Goal: Transaction & Acquisition: Subscribe to service/newsletter

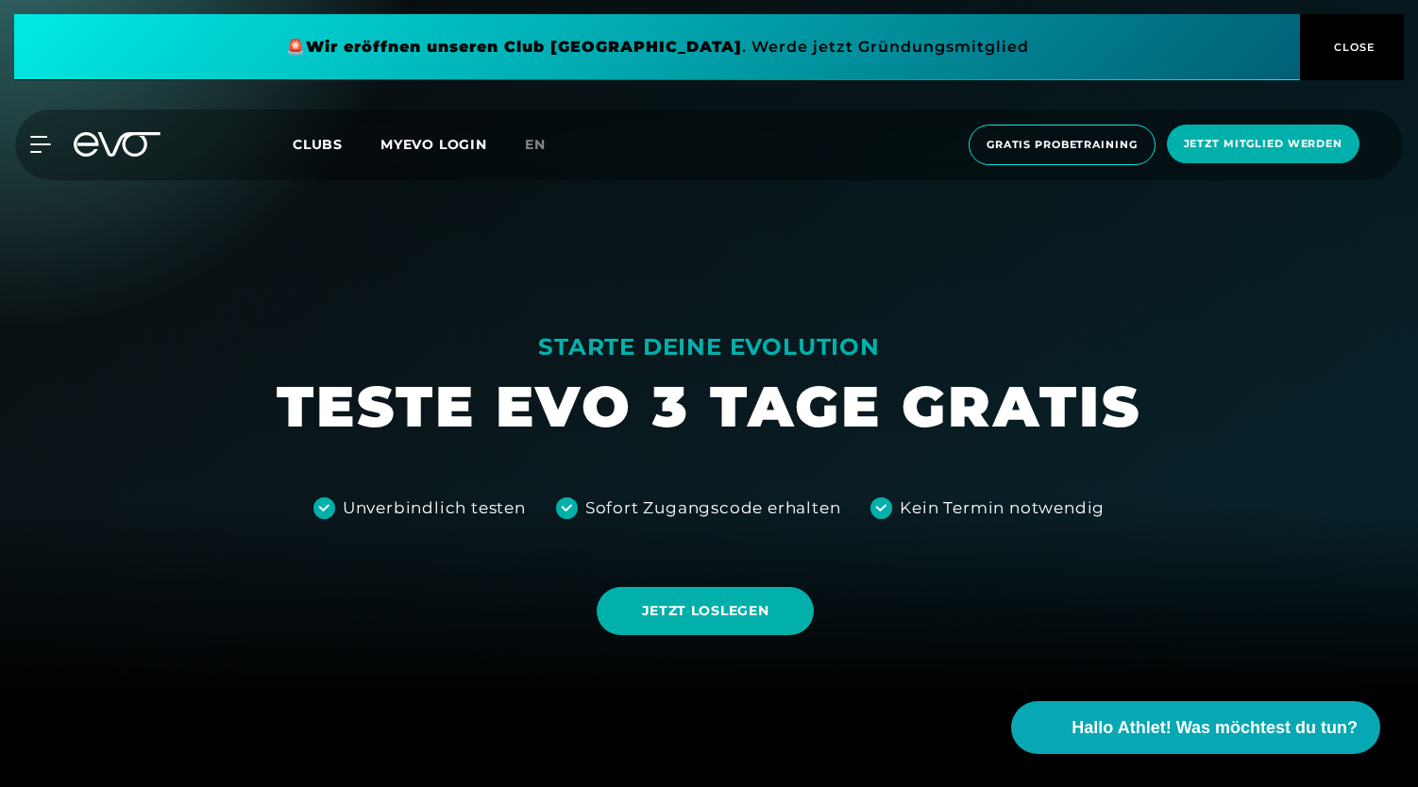
scroll to position [86, 0]
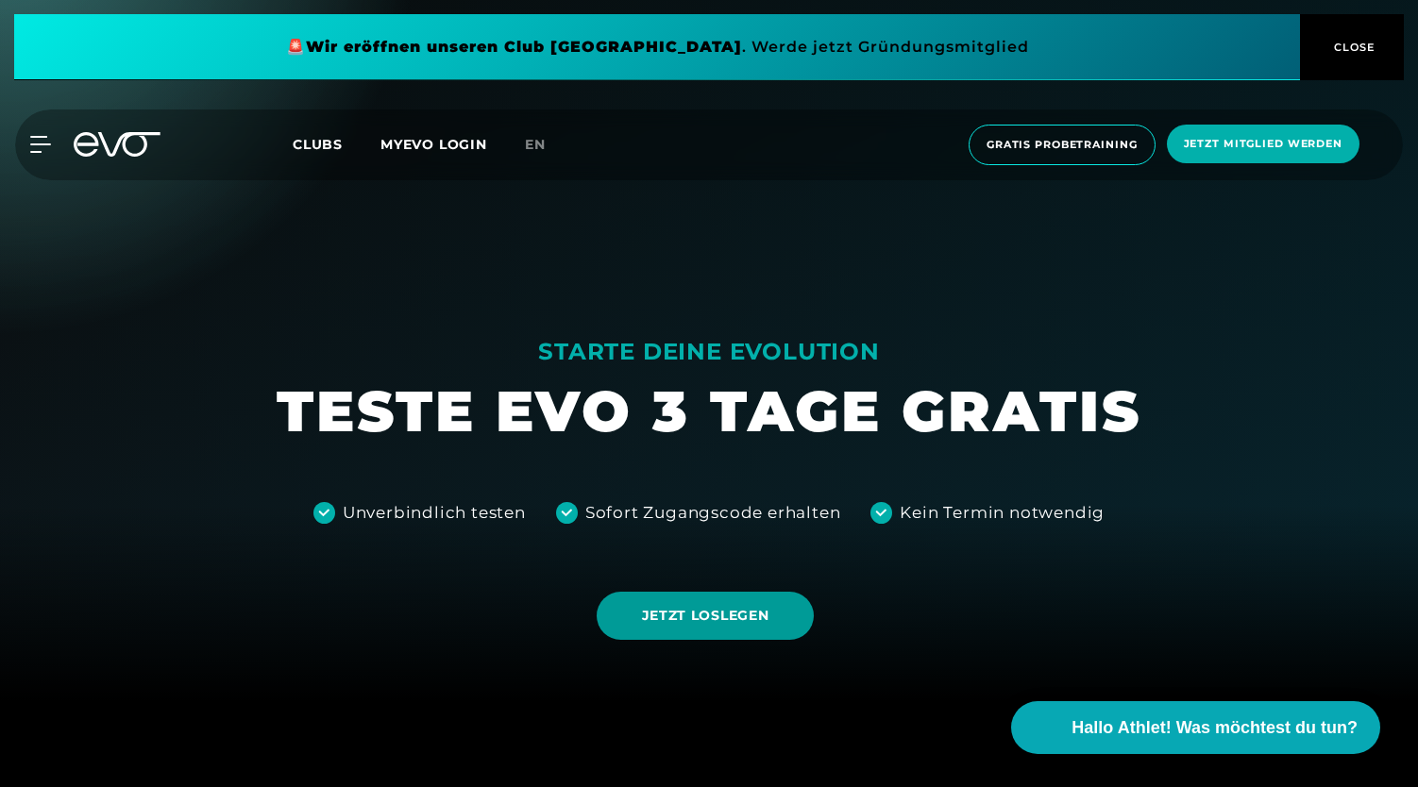
click at [708, 622] on span "JETZT LOSLEGEN" at bounding box center [705, 616] width 127 height 20
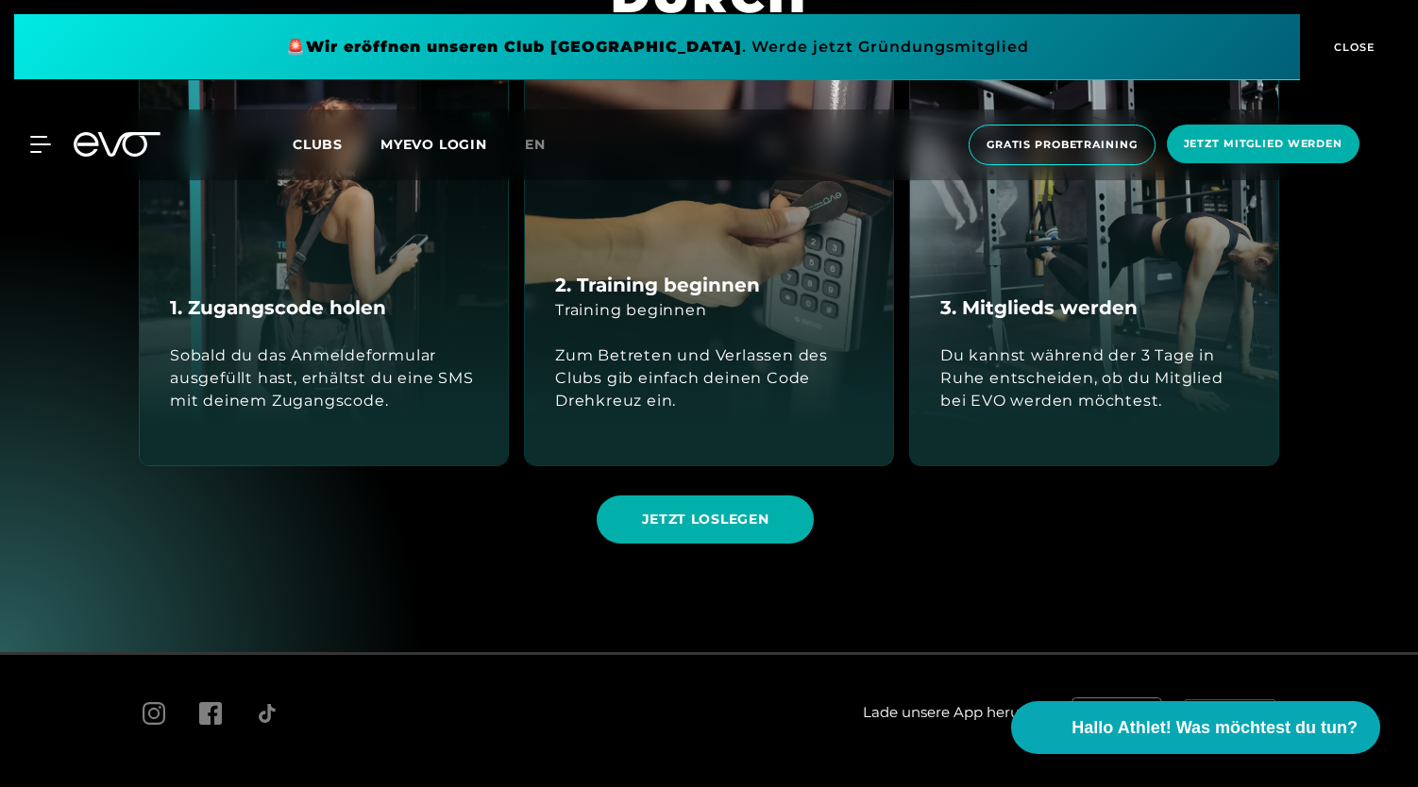
scroll to position [1105, 0]
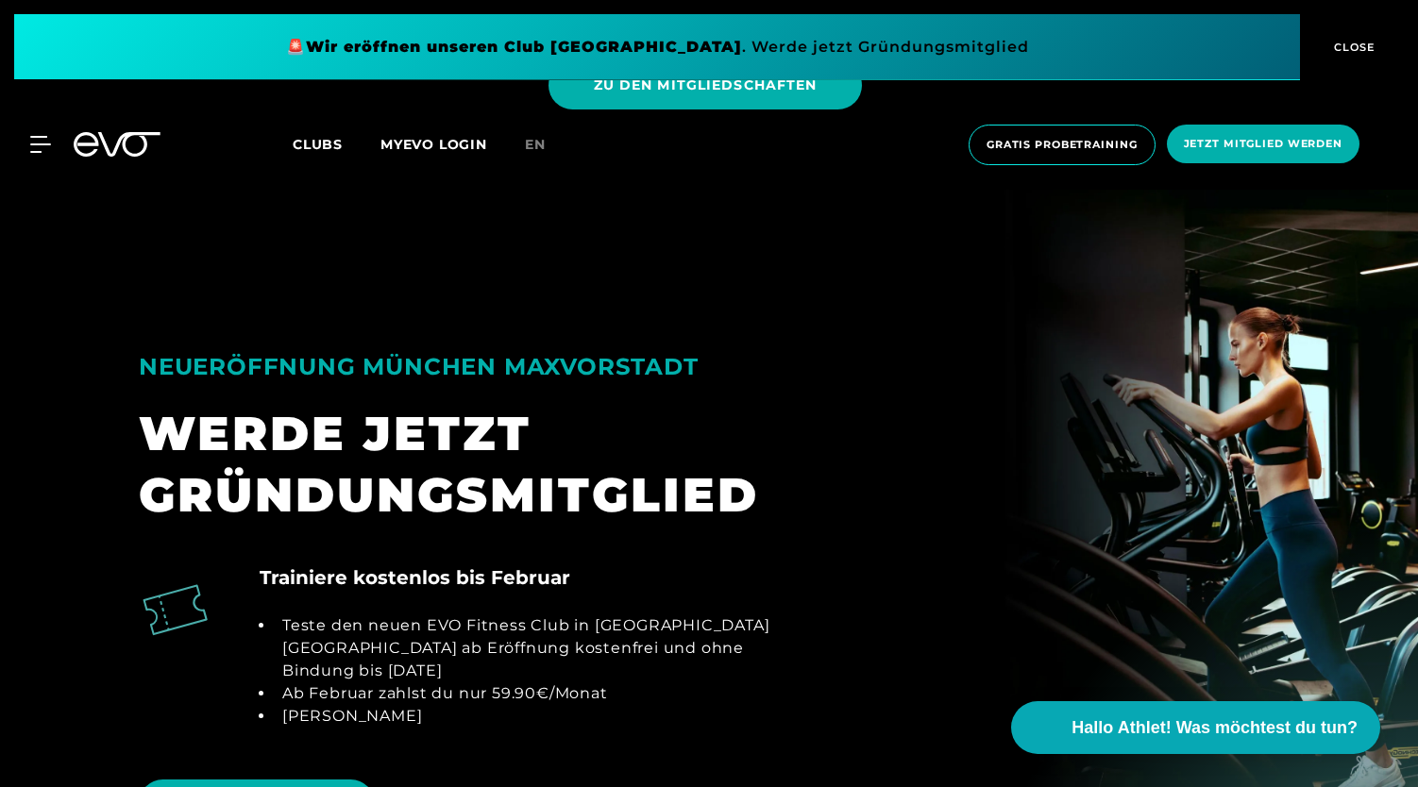
scroll to position [1127, 0]
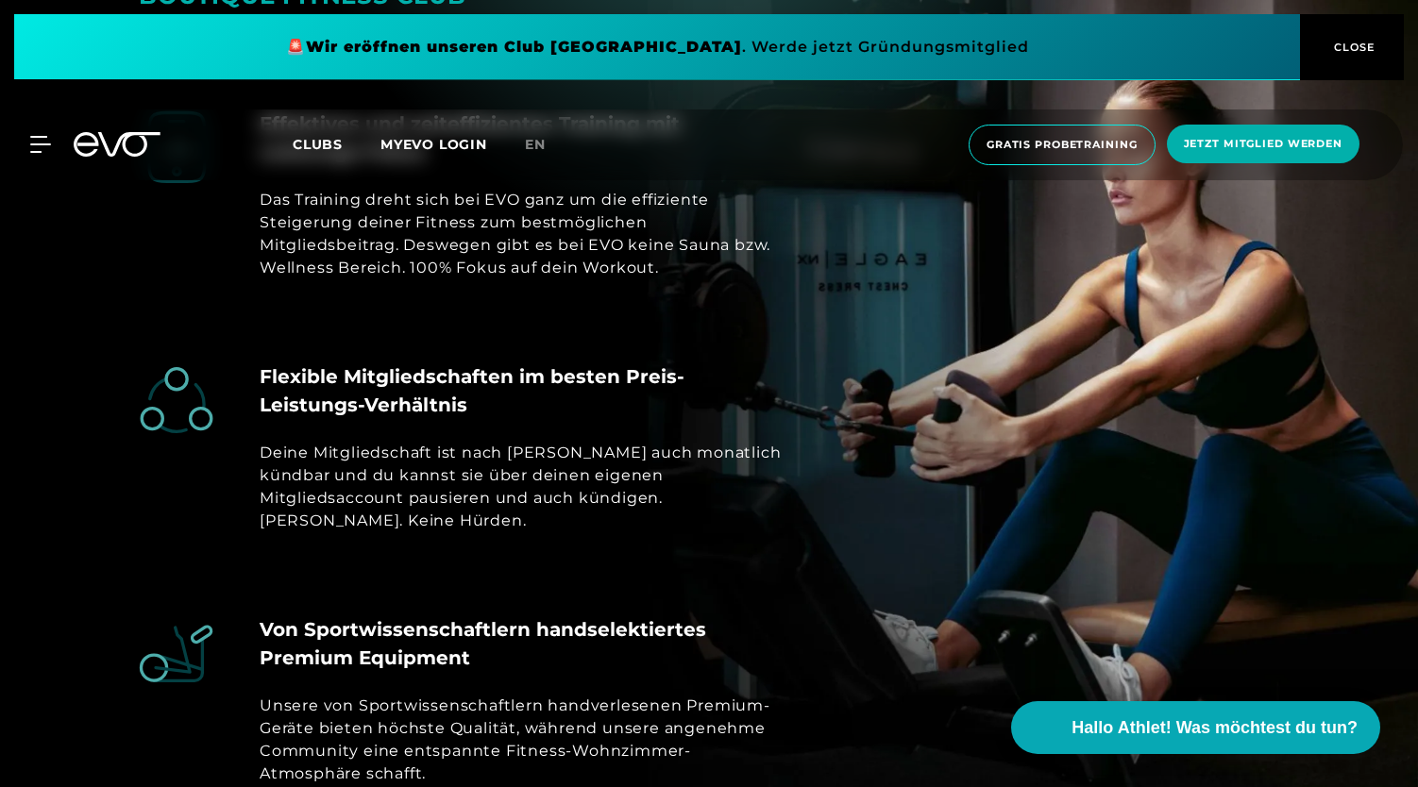
scroll to position [7036, 0]
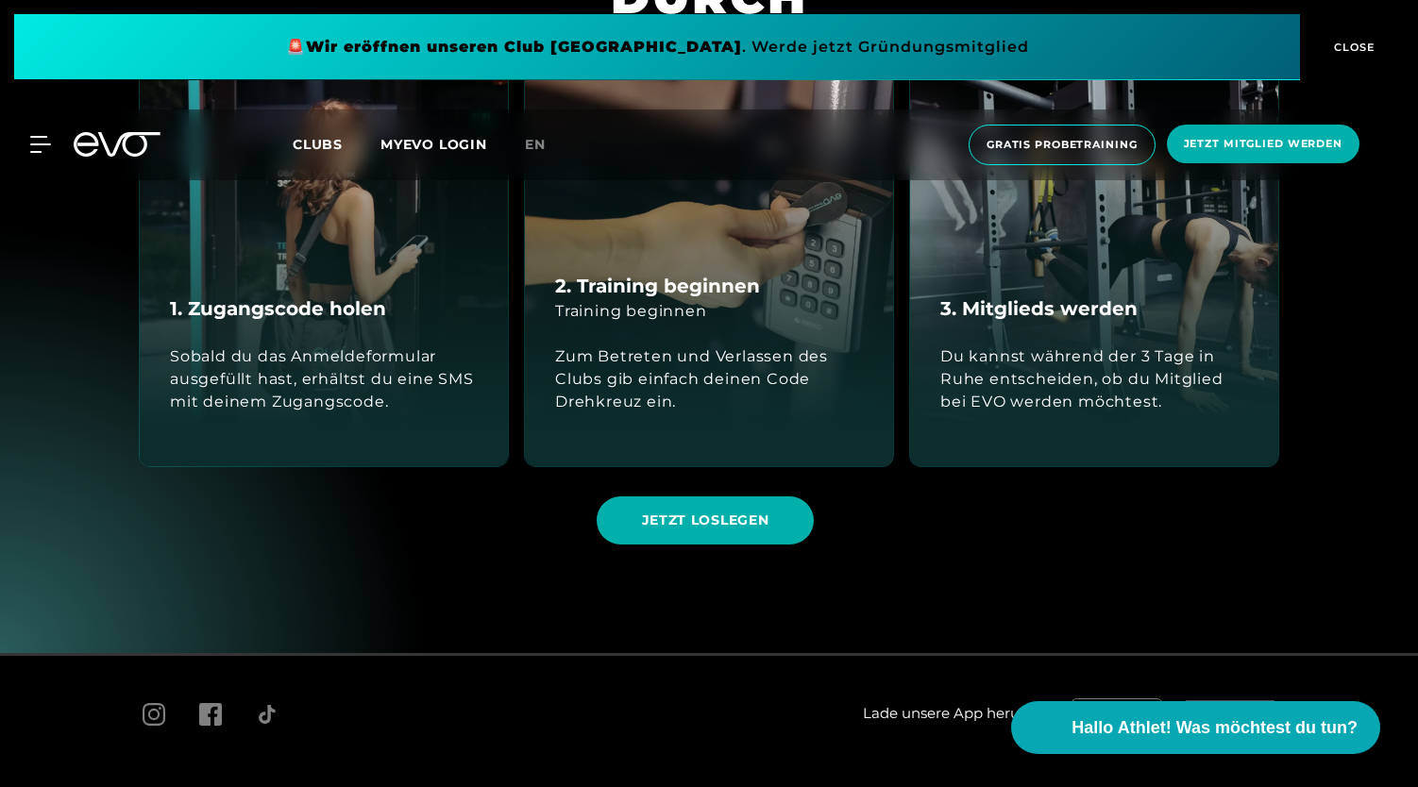
scroll to position [906, 0]
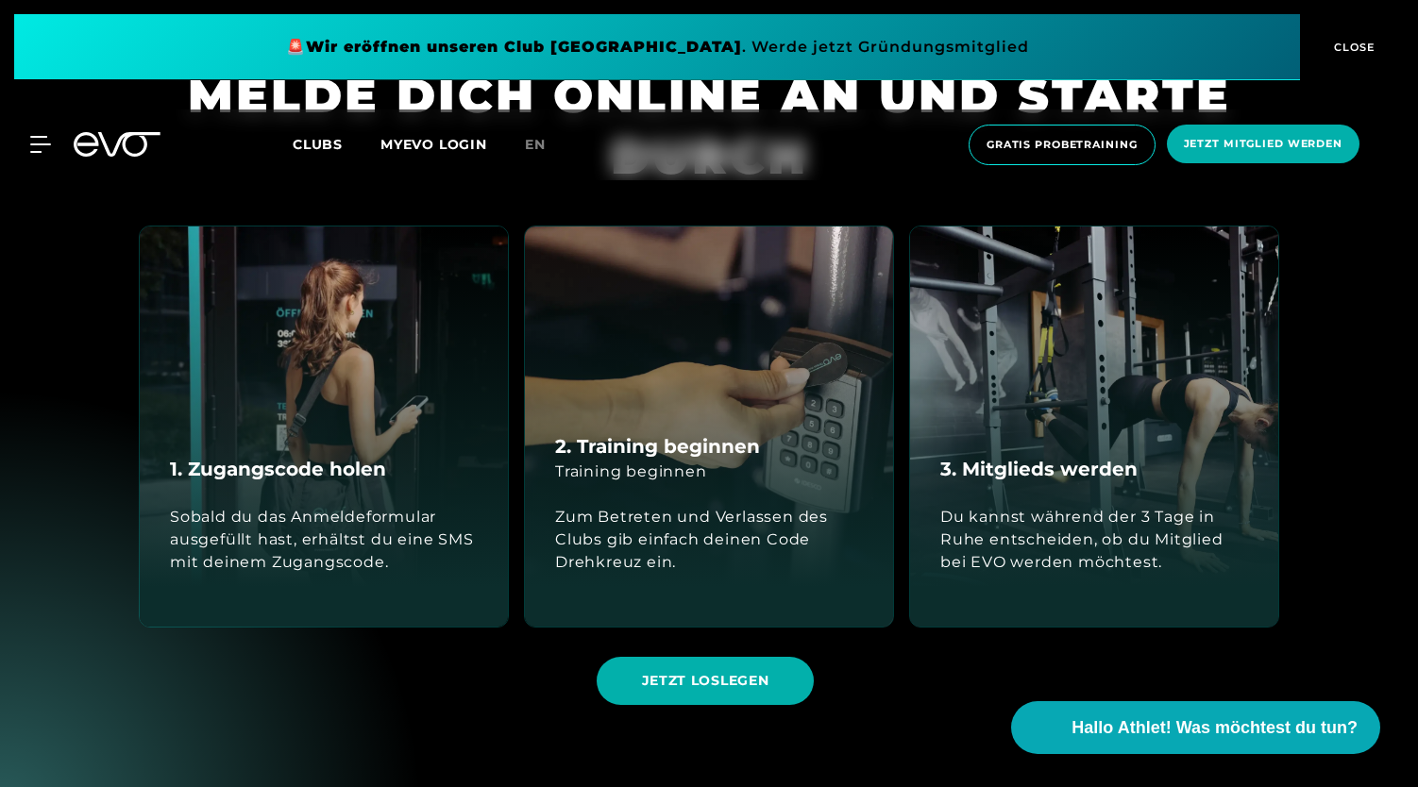
scroll to position [924, 0]
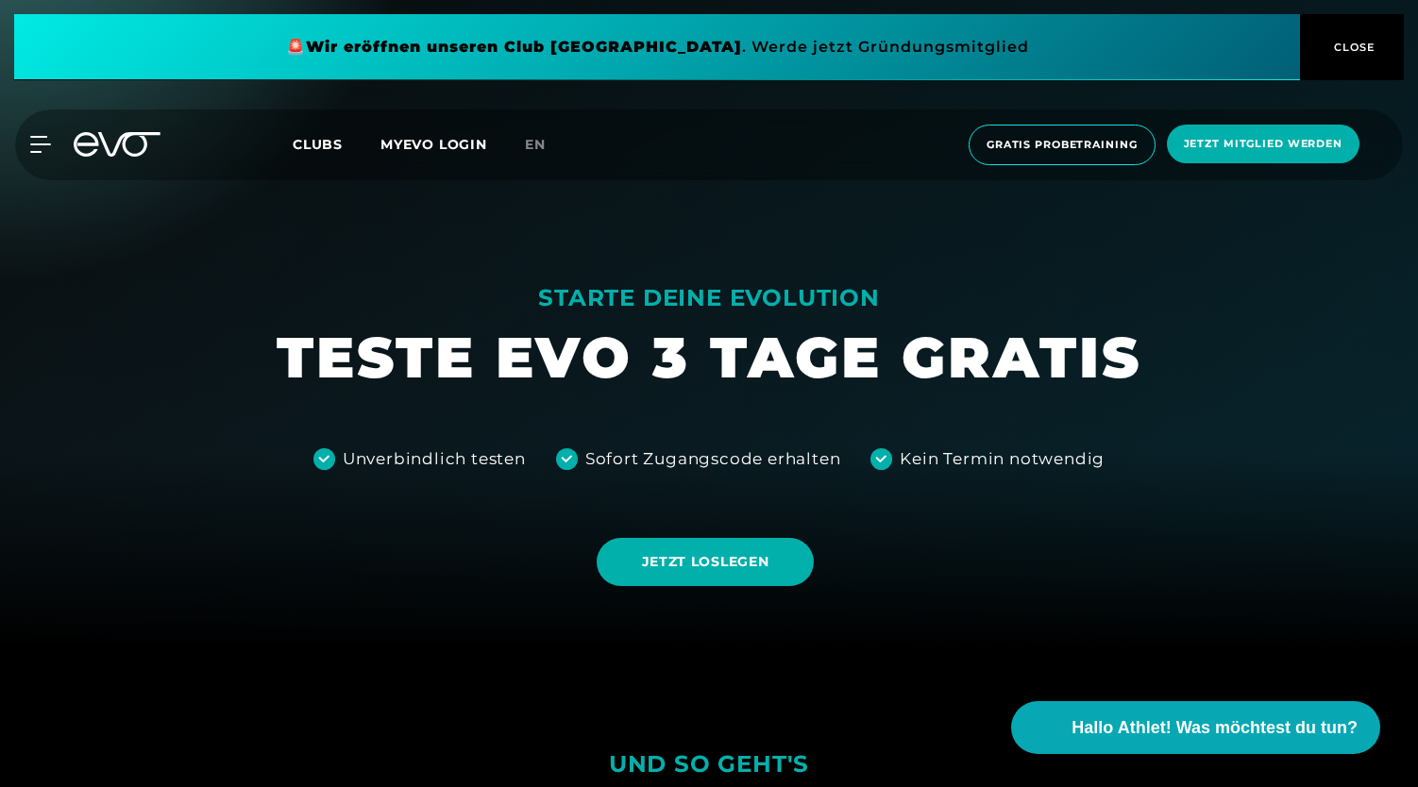
scroll to position [93, 0]
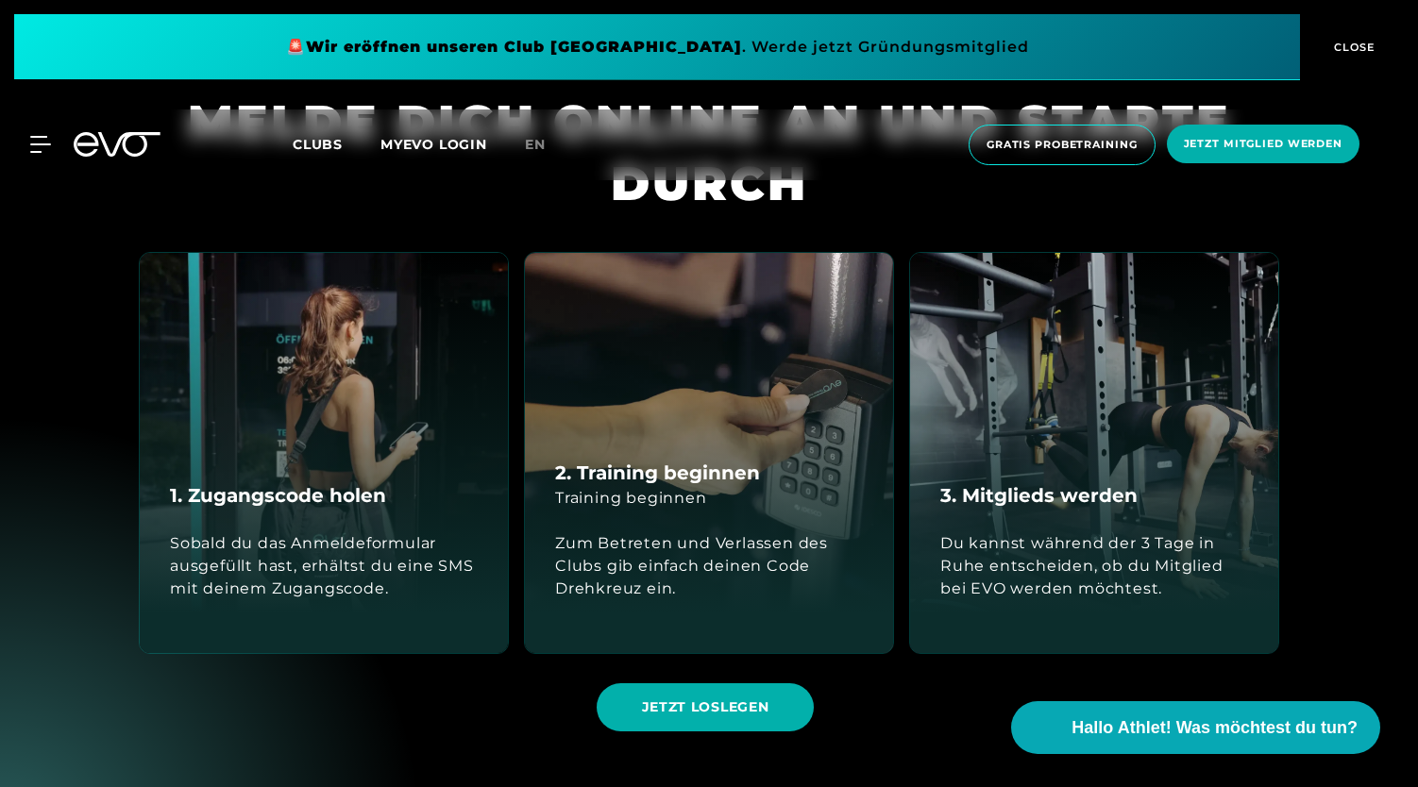
scroll to position [847, 0]
